Goal: Task Accomplishment & Management: Manage account settings

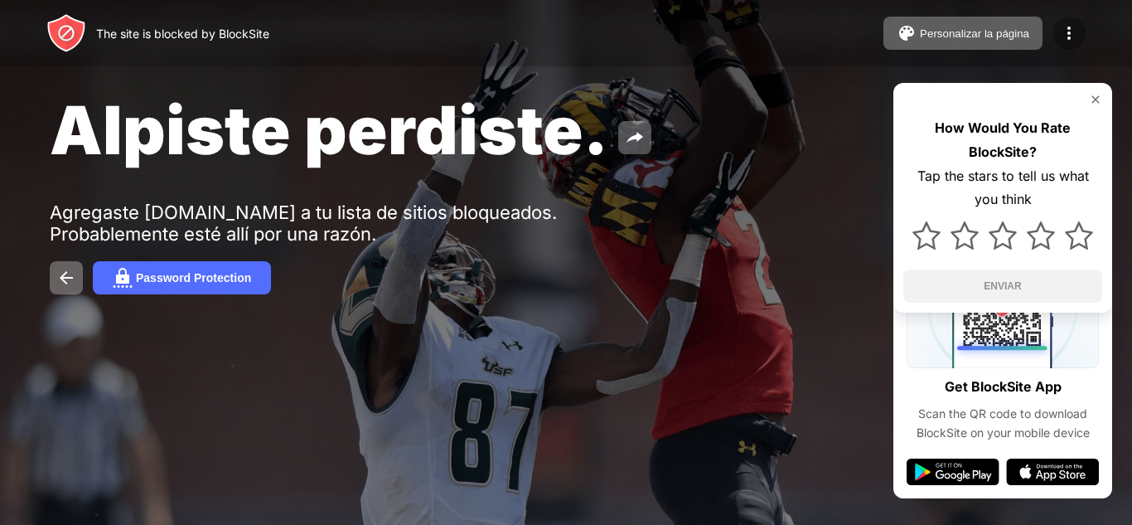
click at [1062, 28] on img at bounding box center [1069, 33] width 20 height 20
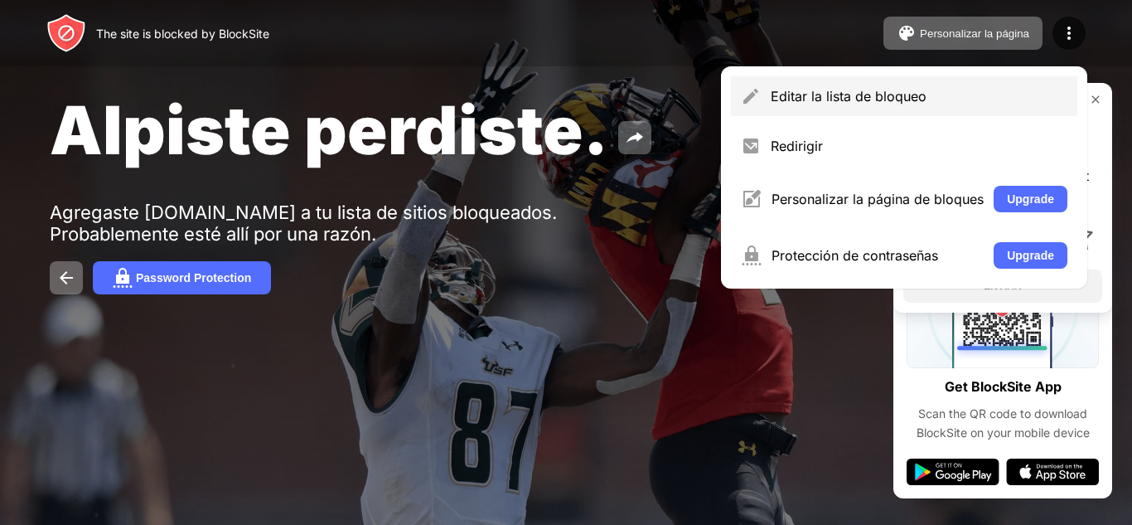
click at [920, 111] on div "Editar la lista de bloqueo" at bounding box center [904, 96] width 347 height 40
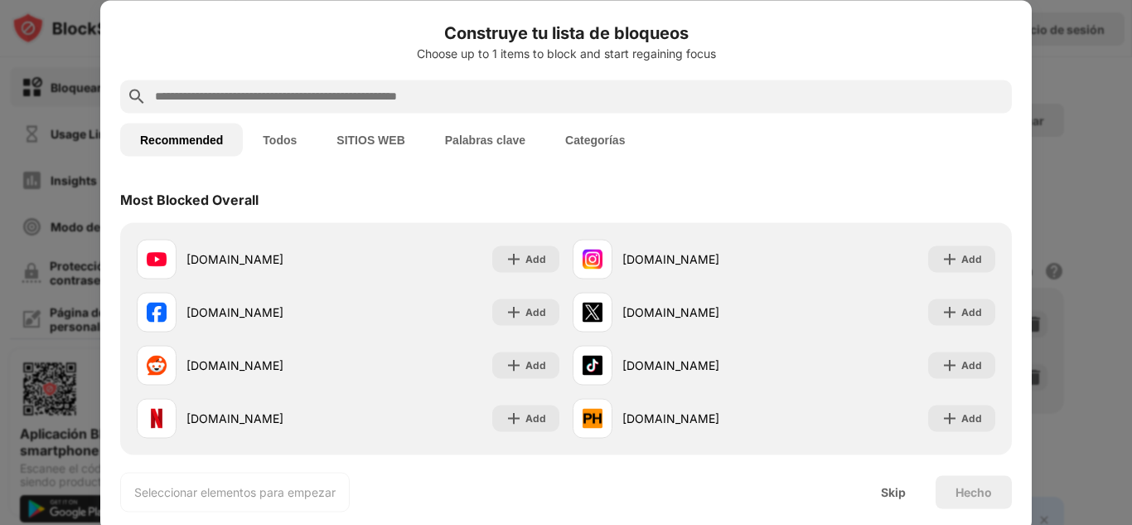
click at [1097, 300] on div at bounding box center [566, 262] width 1132 height 525
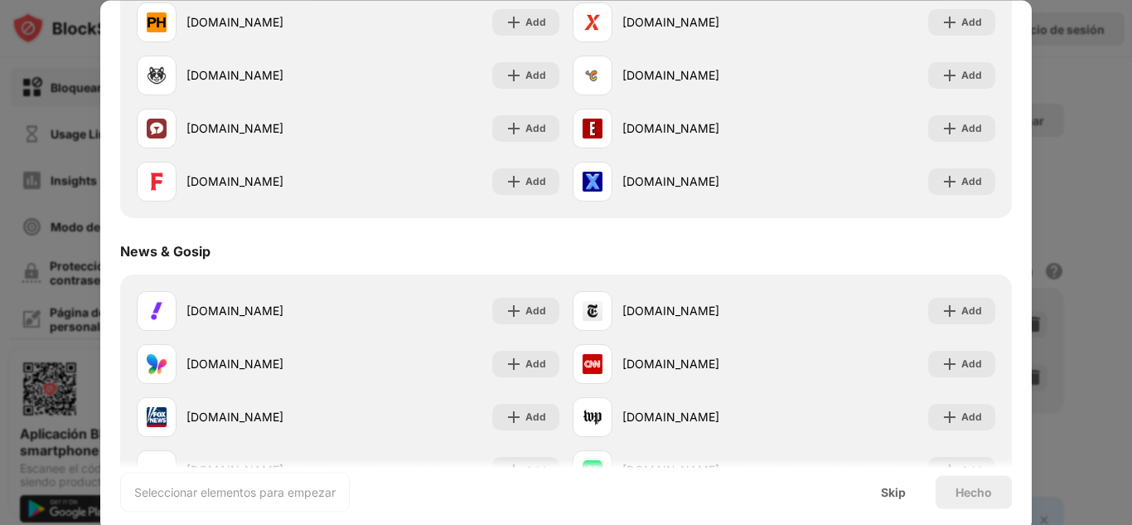
scroll to position [829, 0]
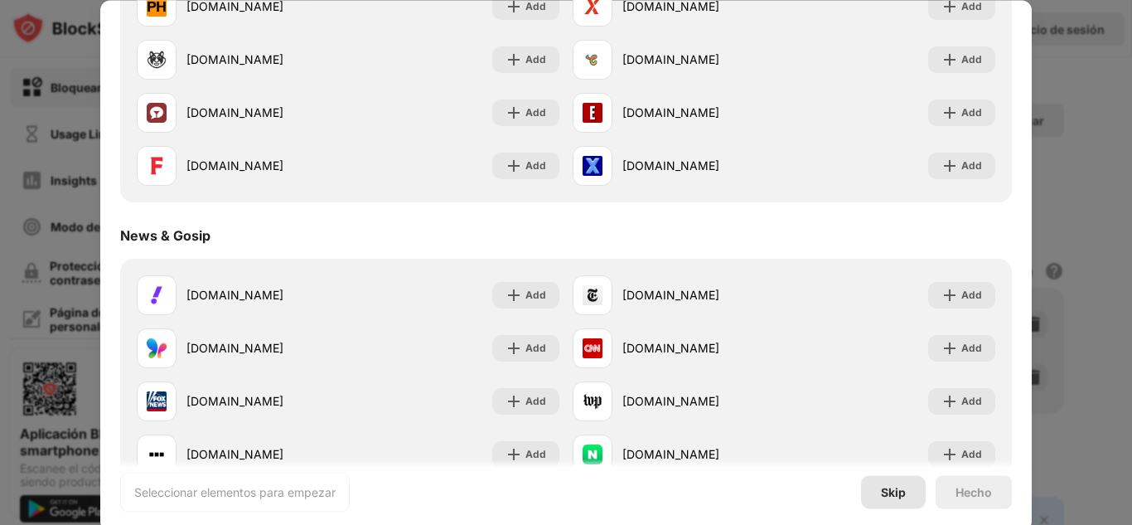
click at [895, 485] on div "Skip" at bounding box center [893, 491] width 25 height 13
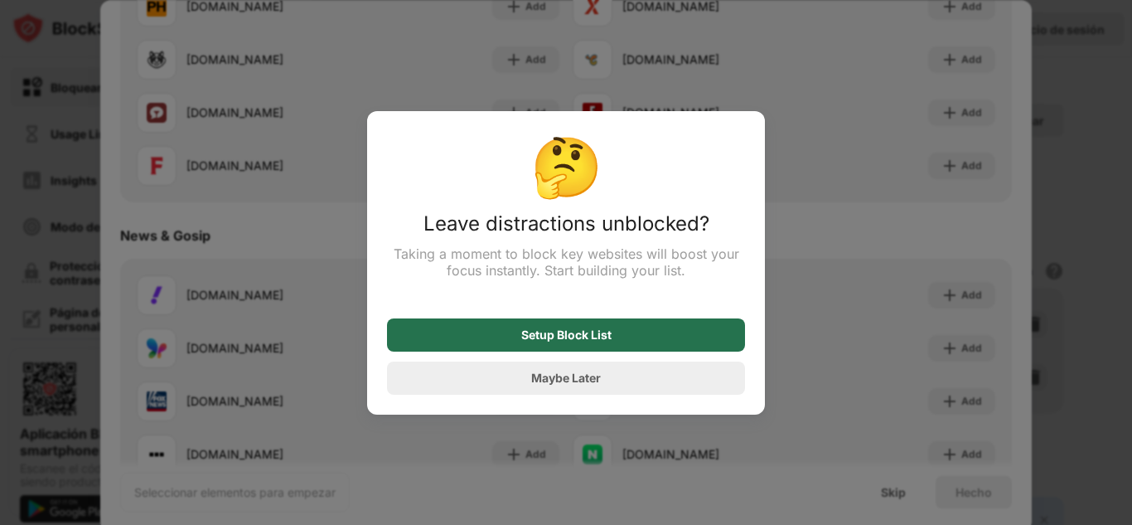
click at [627, 344] on div "Setup Block List" at bounding box center [566, 334] width 358 height 33
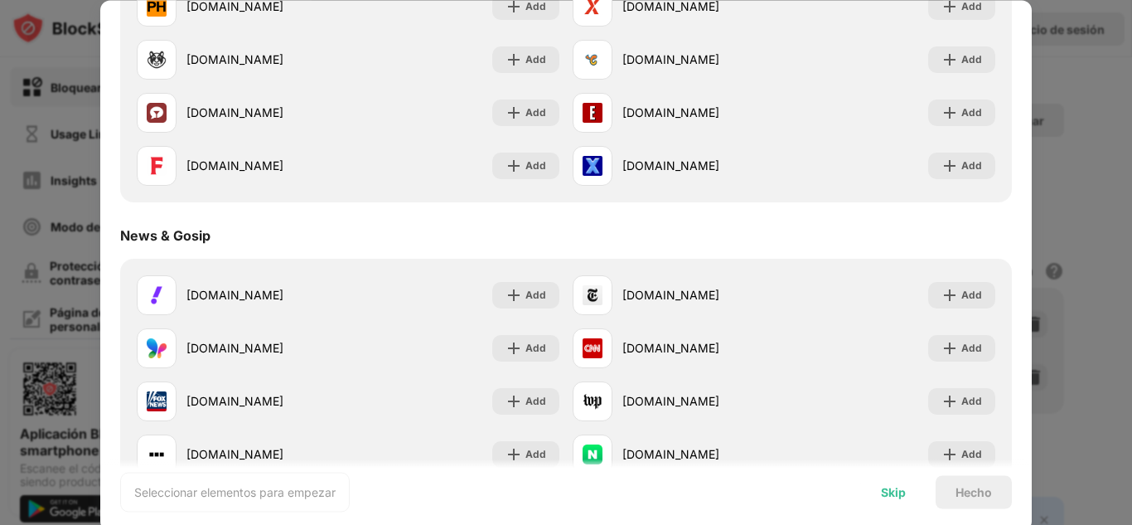
click at [895, 500] on div "Skip" at bounding box center [893, 491] width 65 height 33
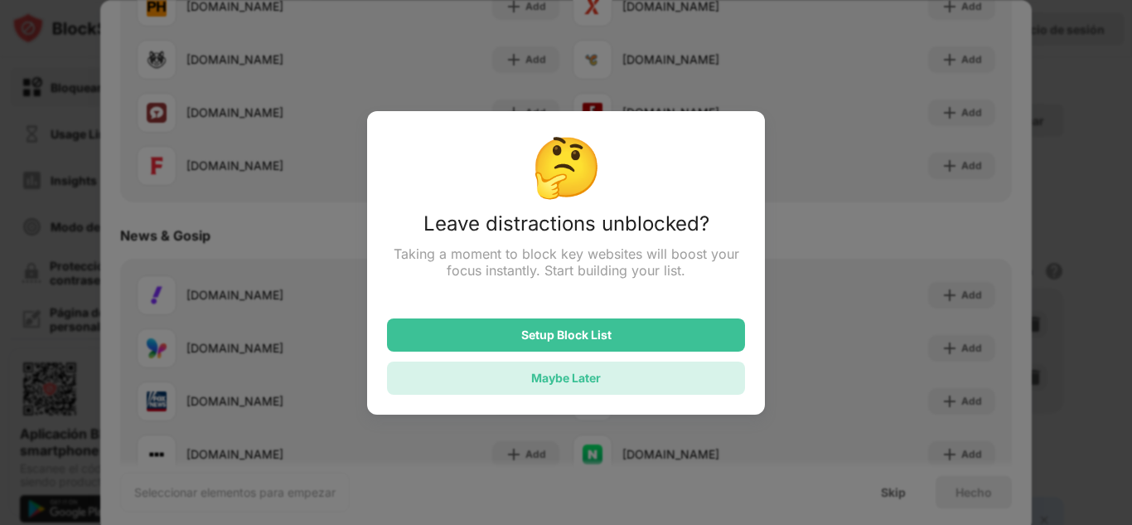
click at [641, 394] on div "Maybe Later" at bounding box center [566, 377] width 358 height 33
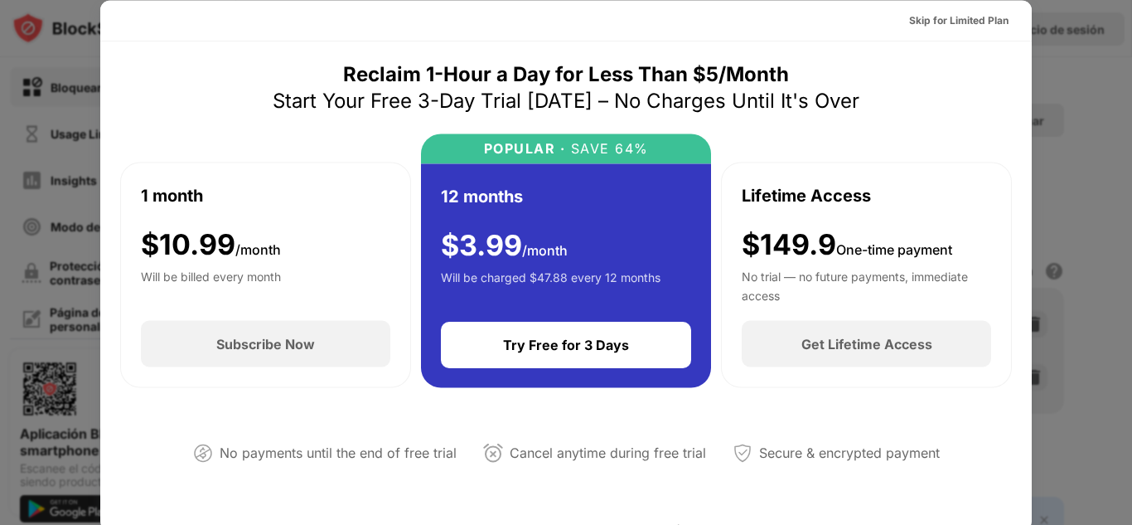
click at [1082, 214] on div at bounding box center [566, 262] width 1132 height 525
click at [958, 14] on div "Skip for Limited Plan" at bounding box center [958, 20] width 99 height 17
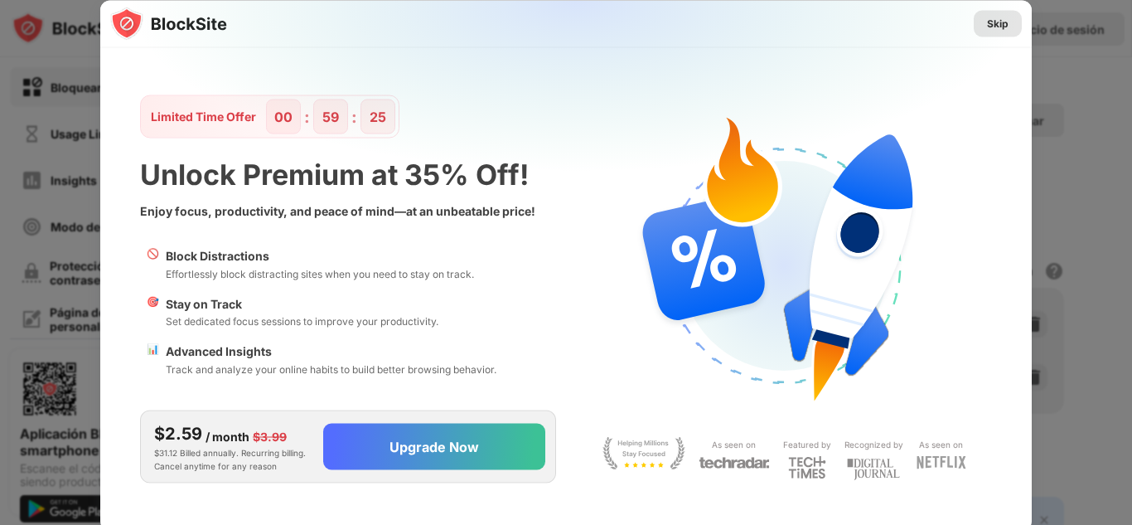
click at [990, 23] on div "Skip" at bounding box center [998, 23] width 22 height 17
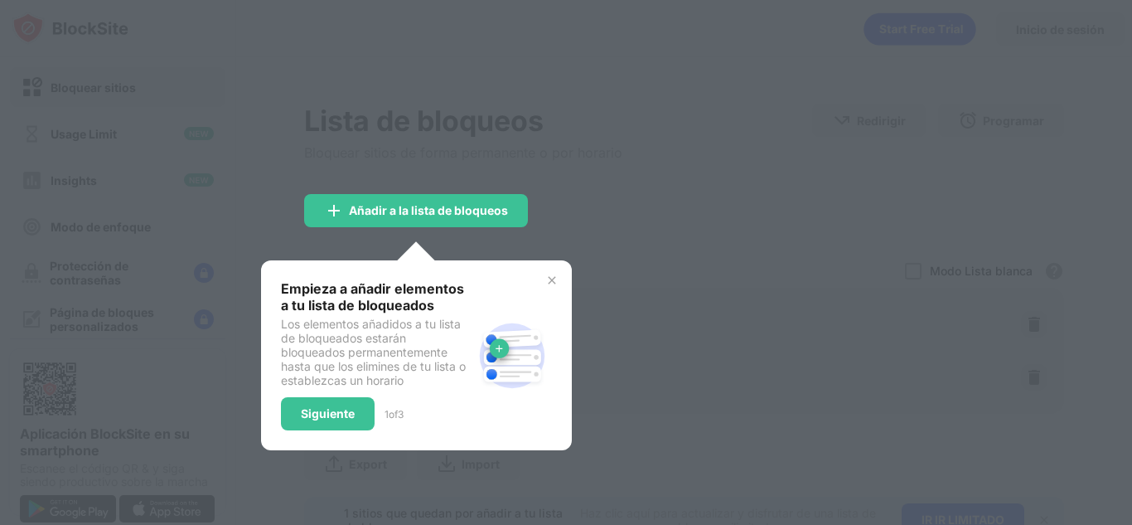
click at [553, 279] on img at bounding box center [551, 280] width 13 height 13
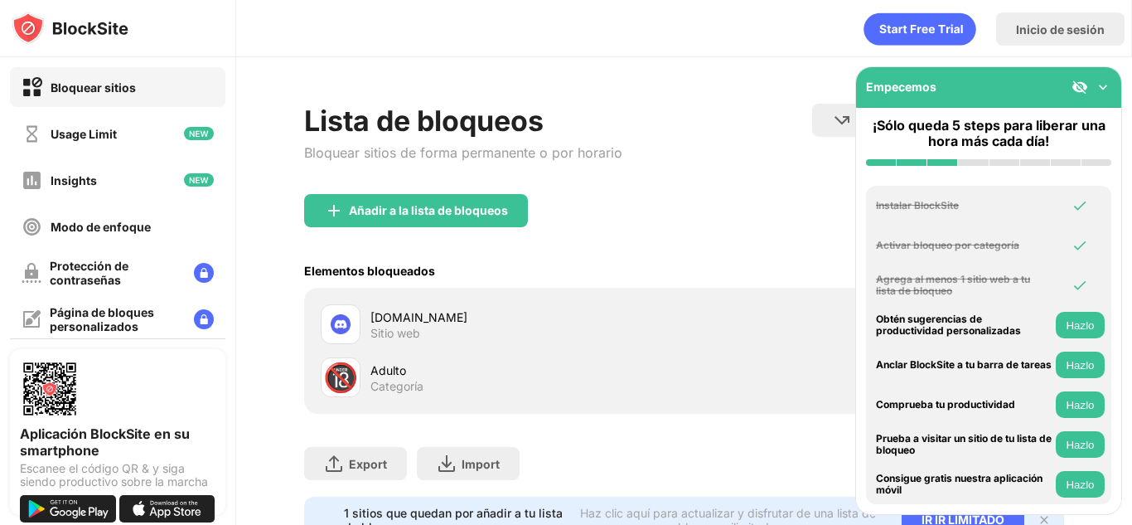
click at [1082, 86] on img at bounding box center [1080, 87] width 17 height 17
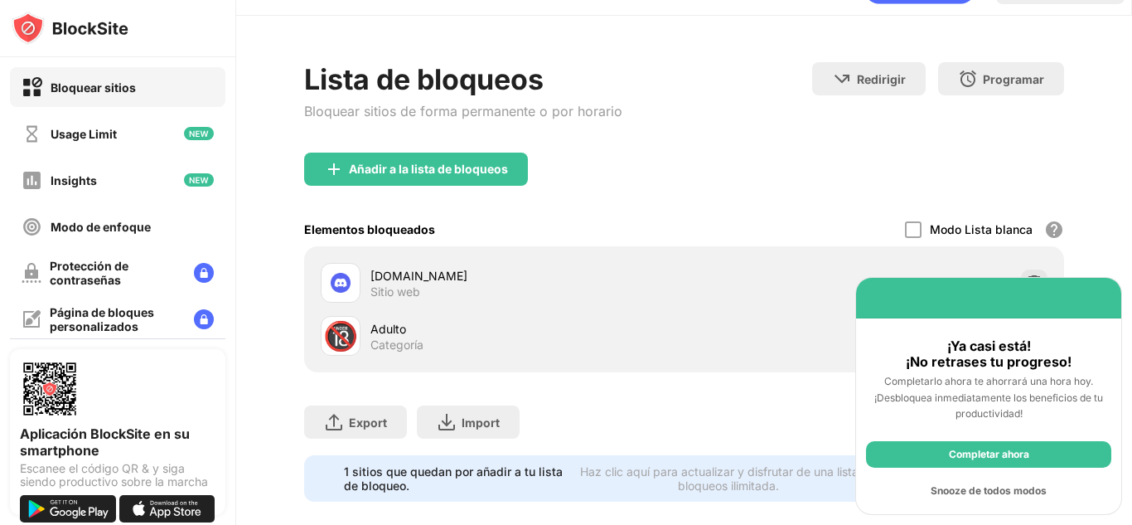
scroll to position [77, 0]
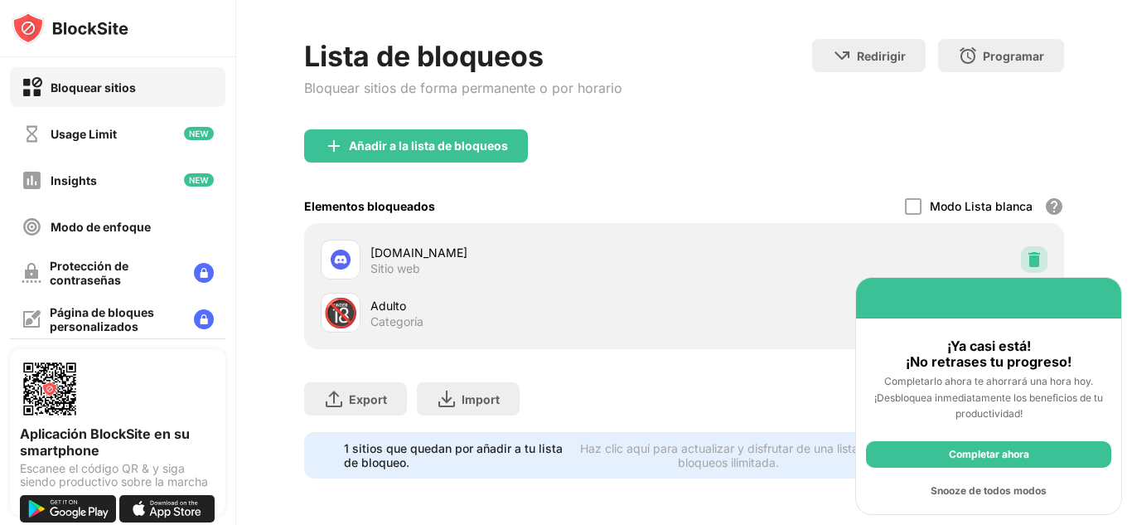
click at [1026, 251] on img at bounding box center [1034, 259] width 17 height 17
